Goal: Task Accomplishment & Management: Use online tool/utility

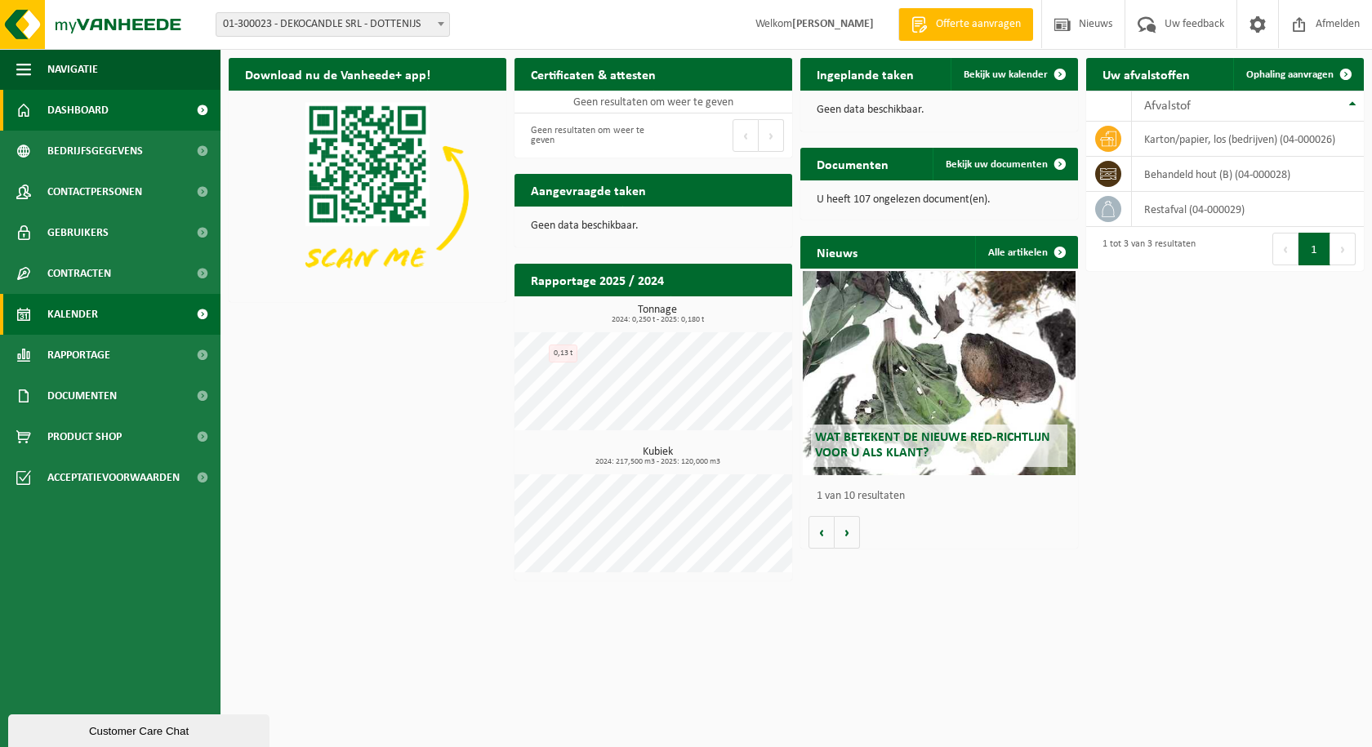
click at [73, 305] on span "Kalender" at bounding box center [72, 314] width 51 height 41
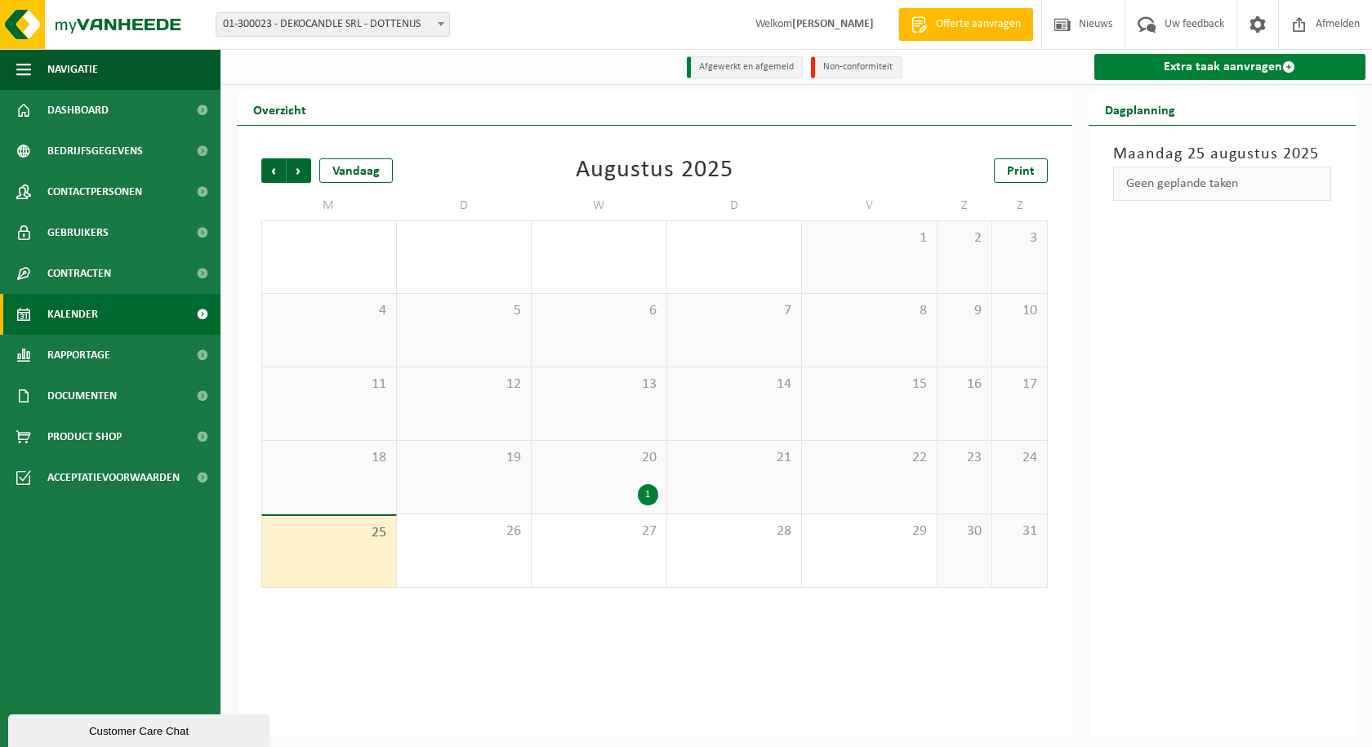
click at [1241, 60] on link "Extra taak aanvragen" at bounding box center [1230, 67] width 272 height 26
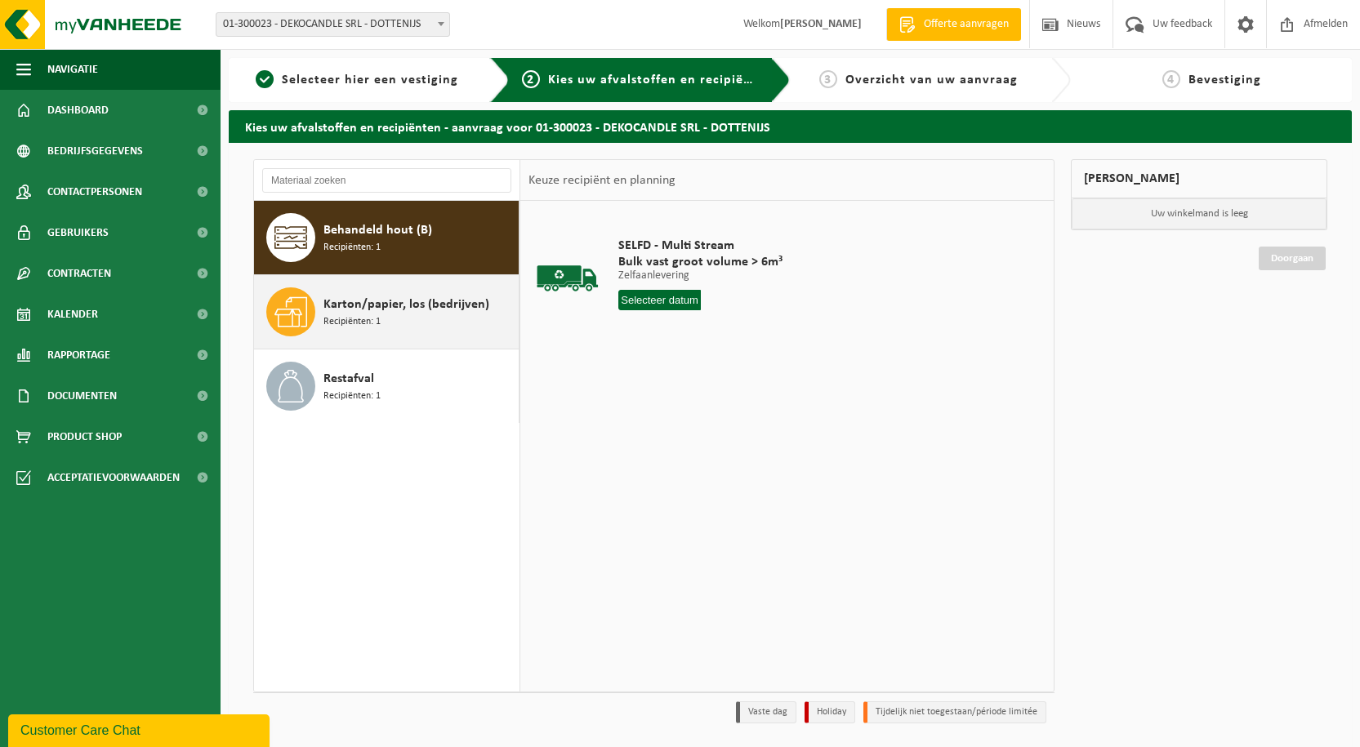
click at [380, 309] on span "Karton/papier, los (bedrijven)" at bounding box center [406, 305] width 166 height 20
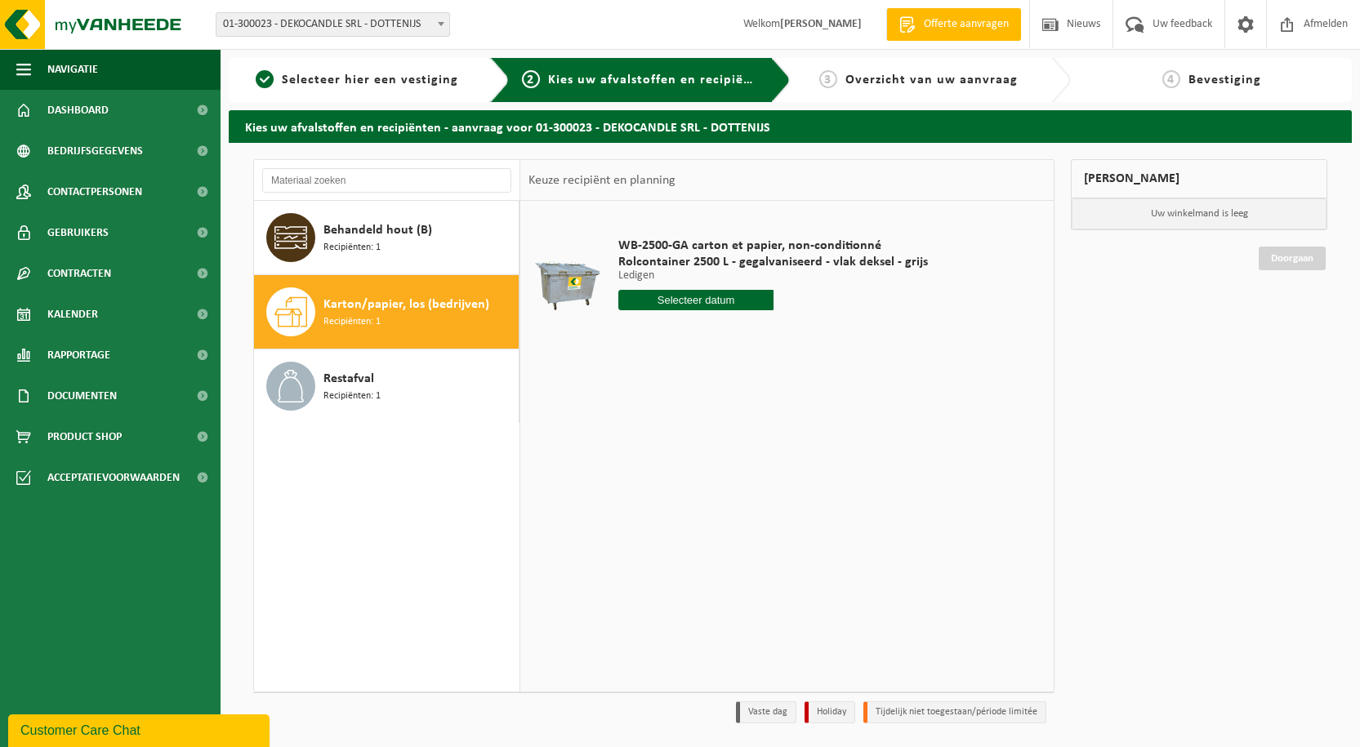
click at [706, 295] on input "text" at bounding box center [695, 300] width 155 height 20
click at [661, 494] on div "26" at bounding box center [662, 497] width 29 height 26
type input "Van 2025-08-26"
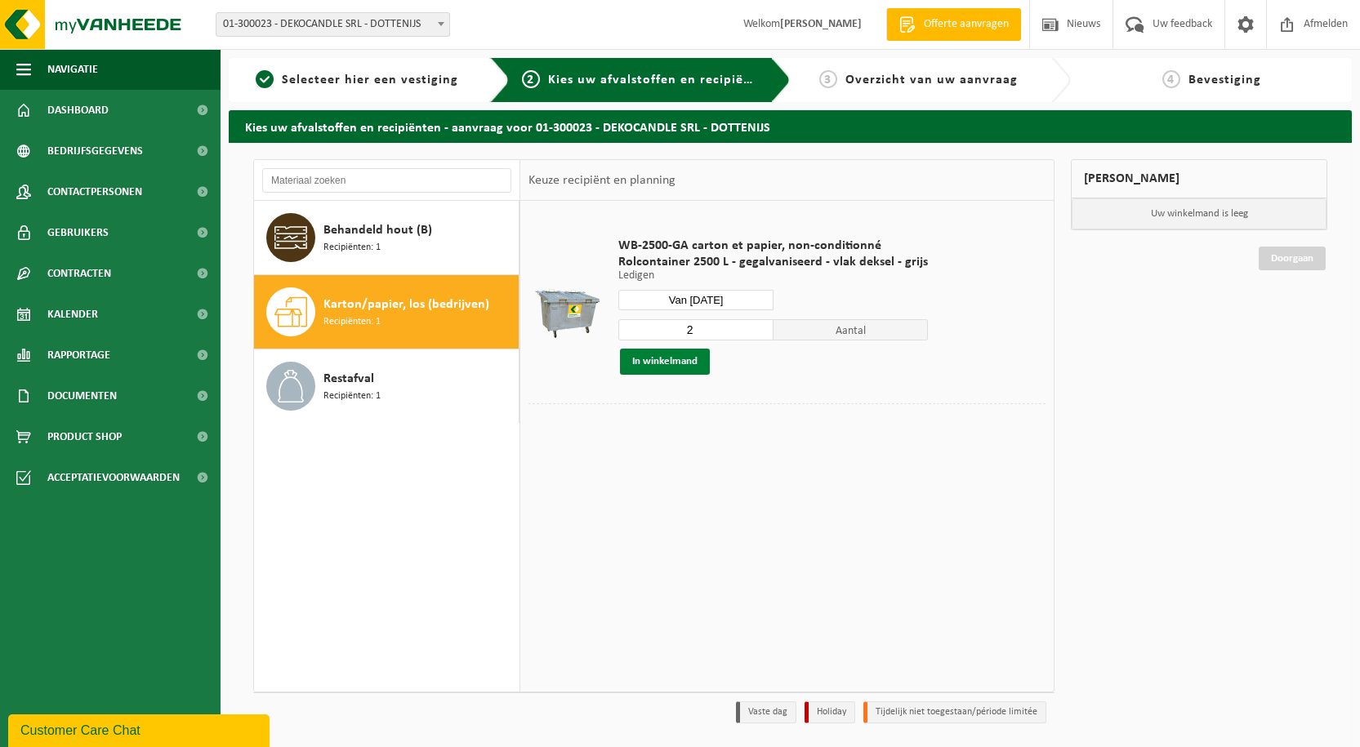
click at [678, 354] on button "In winkelmand" at bounding box center [665, 362] width 90 height 26
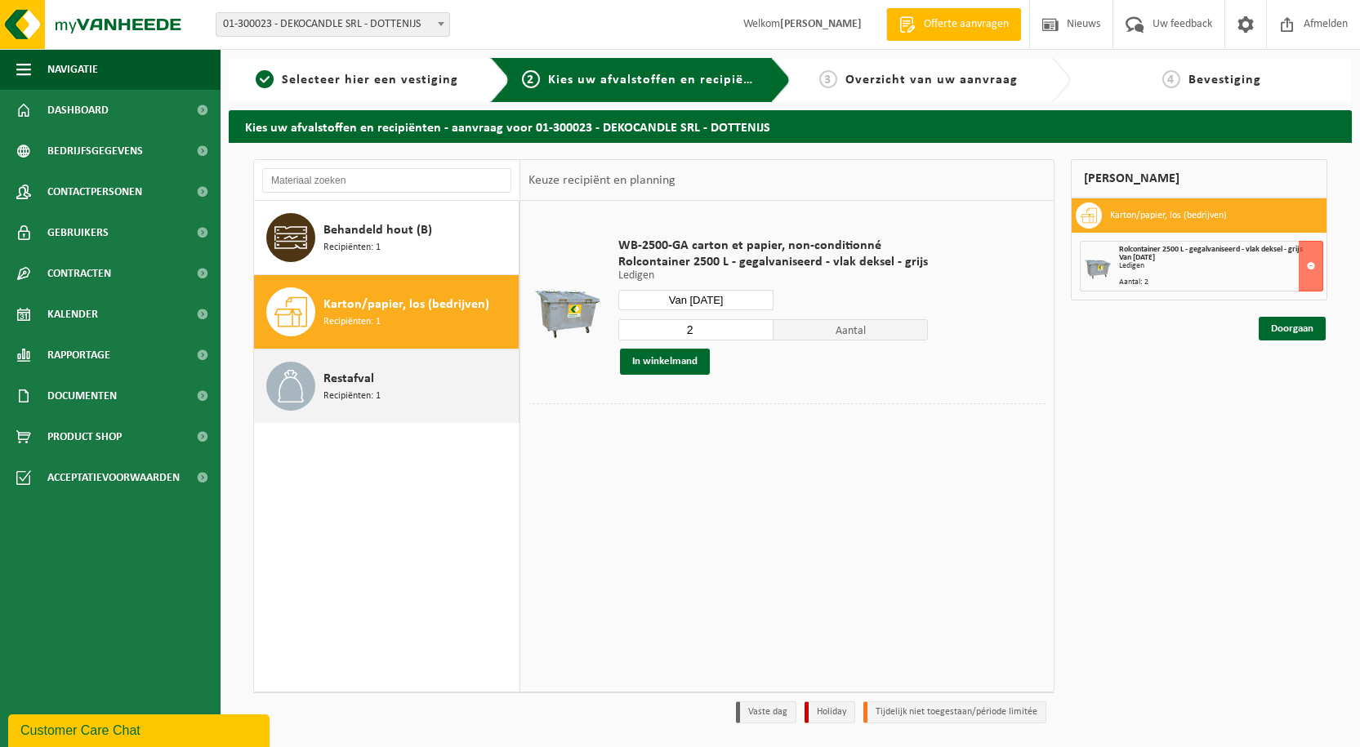
click at [352, 395] on span "Recipiënten: 1" at bounding box center [351, 397] width 57 height 16
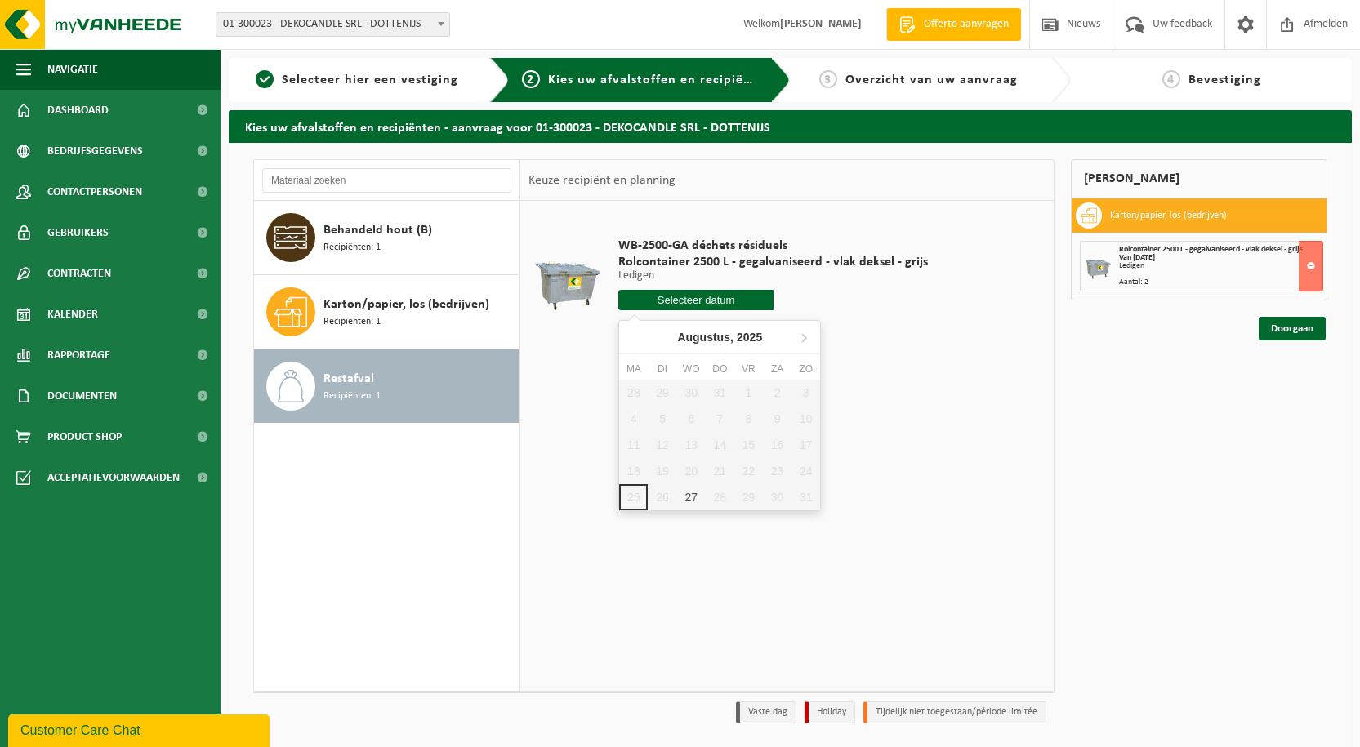
click at [727, 307] on input "text" at bounding box center [695, 300] width 155 height 20
click at [685, 497] on div "27" at bounding box center [691, 497] width 29 height 26
type input "Van 2025-08-27"
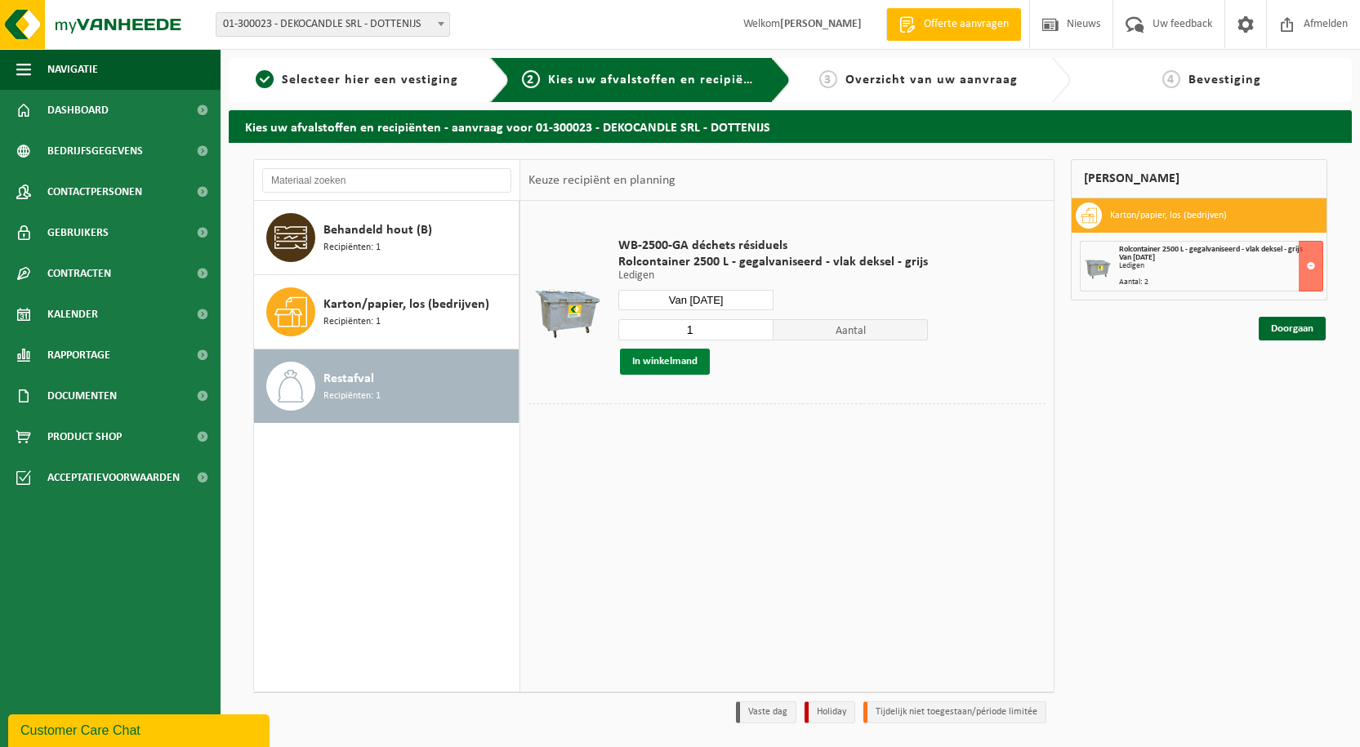
click at [675, 372] on button "In winkelmand" at bounding box center [665, 362] width 90 height 26
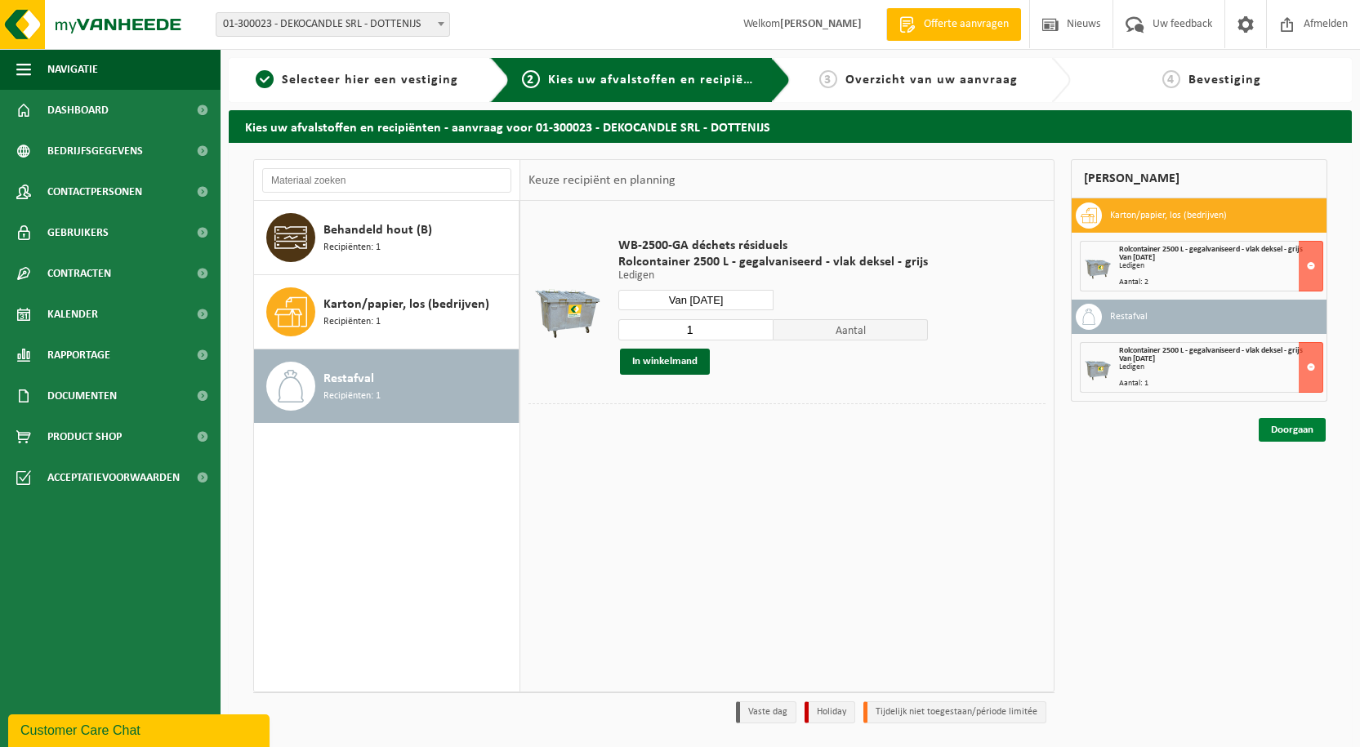
click at [1303, 429] on link "Doorgaan" at bounding box center [1291, 430] width 67 height 24
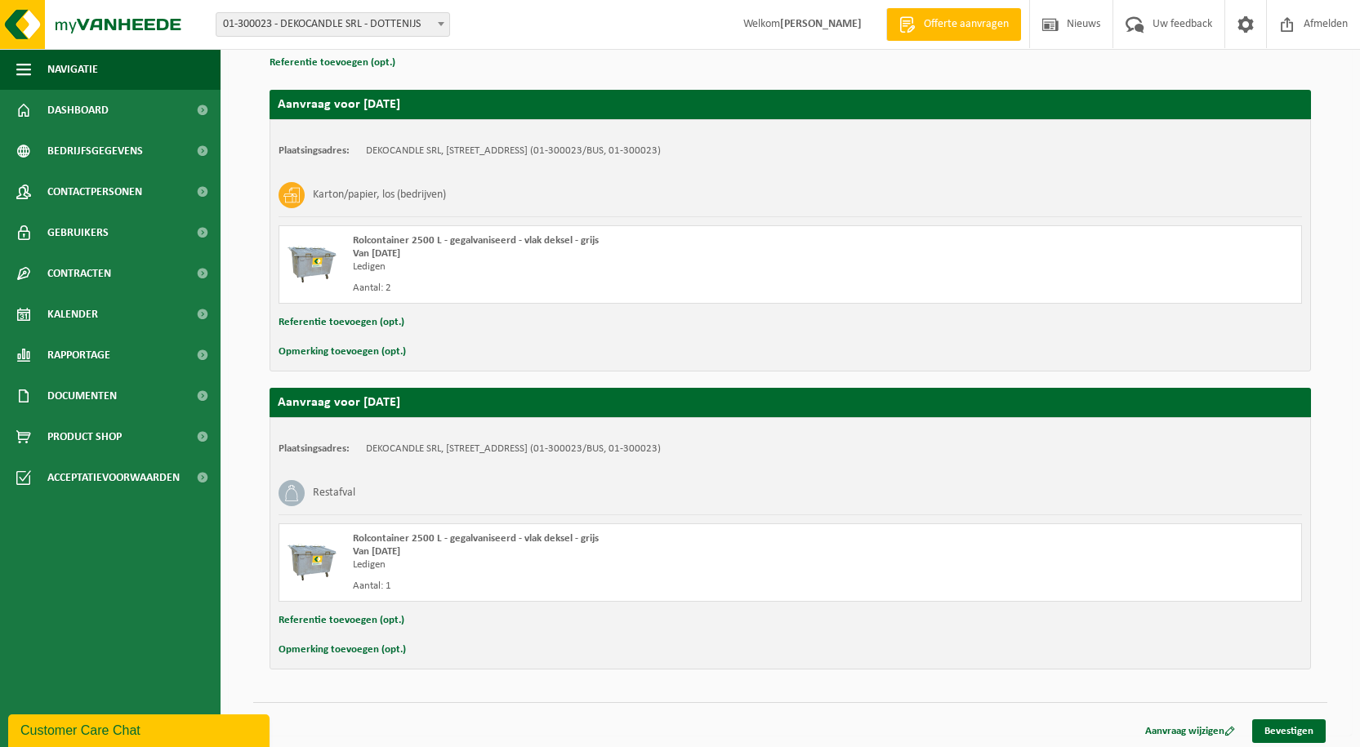
scroll to position [167, 0]
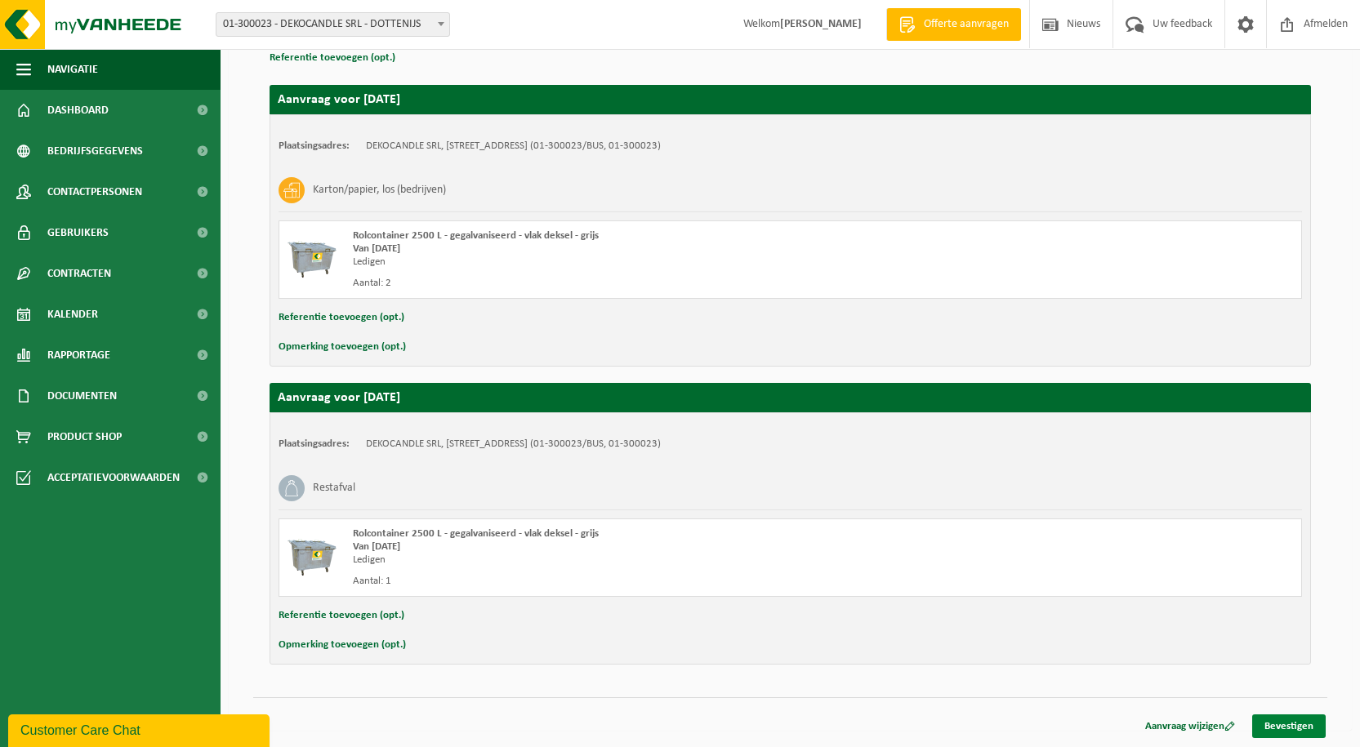
click at [1292, 724] on link "Bevestigen" at bounding box center [1288, 727] width 73 height 24
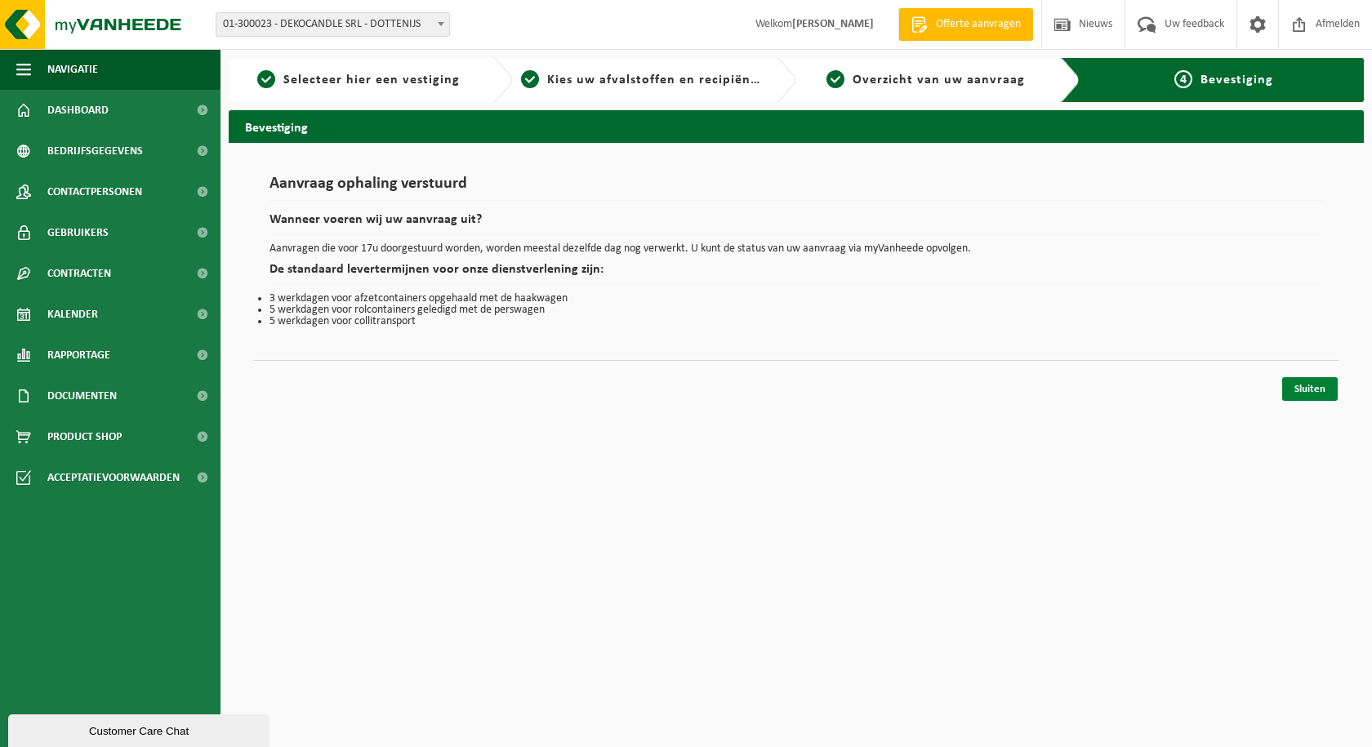
click at [1314, 385] on link "Sluiten" at bounding box center [1310, 389] width 56 height 24
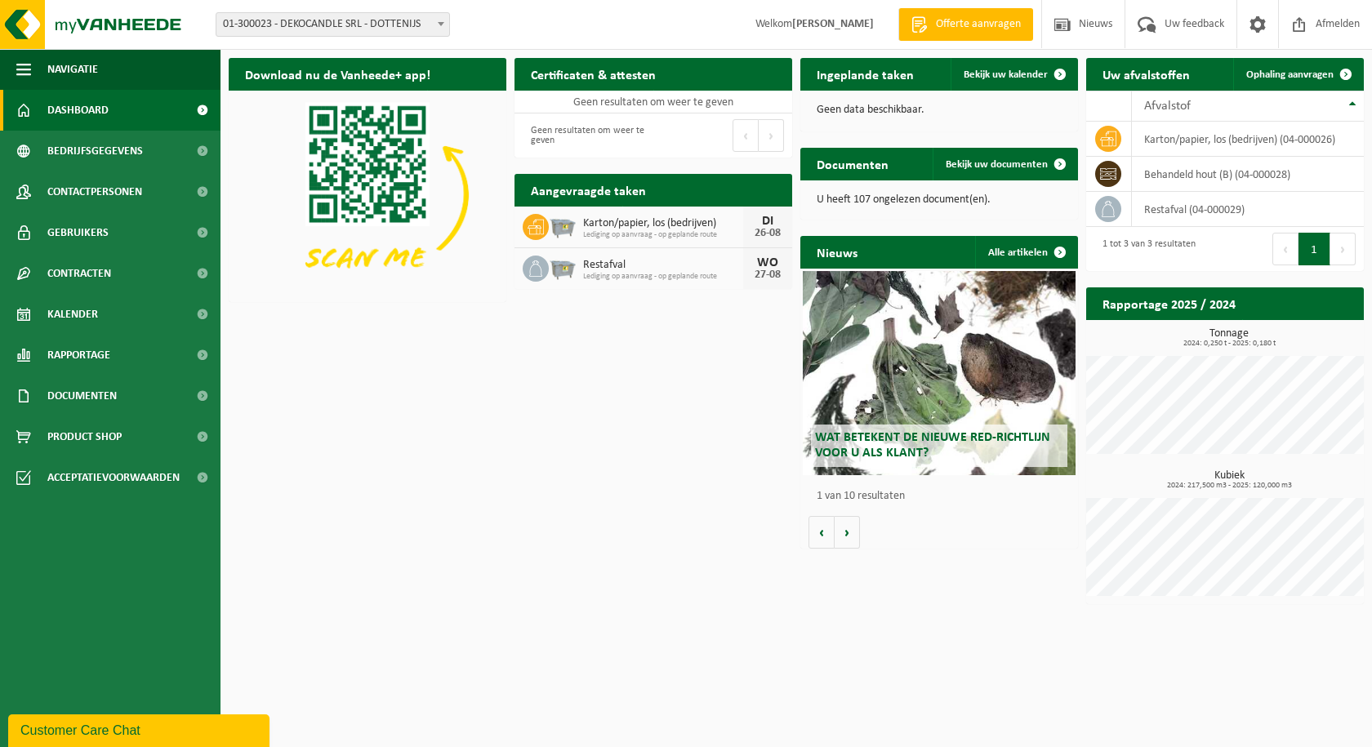
click at [1235, 352] on div "Tonnage 2024: 0,250 t - 2025: 0,180 t" at bounding box center [1225, 391] width 278 height 126
click at [1219, 483] on span "2024: 217,500 m3 - 2025: 120,000 m3" at bounding box center [1228, 486] width 269 height 8
